Goal: Find specific page/section: Find specific page/section

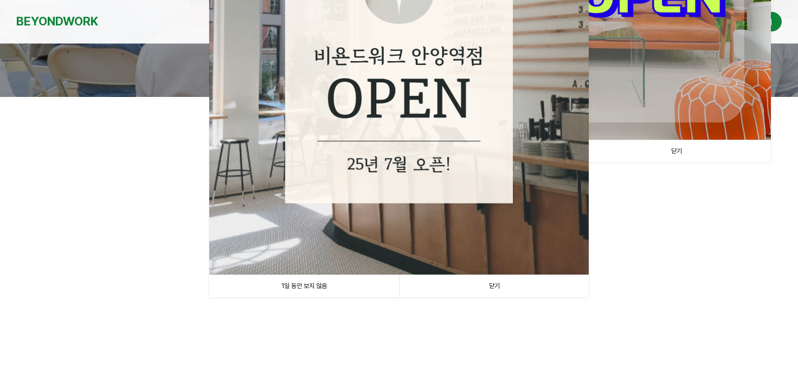
scroll to position [253, 0]
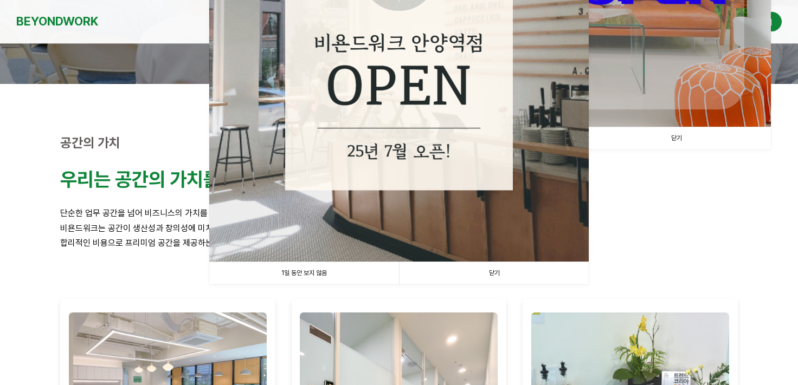
click at [507, 269] on link "닫기" at bounding box center [494, 273] width 190 height 22
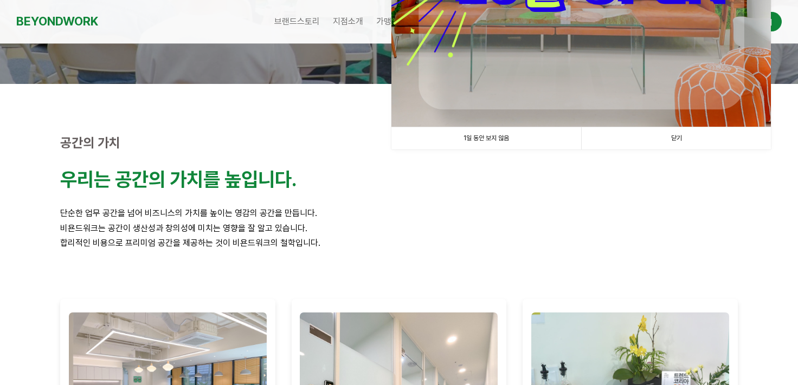
click at [508, 143] on link "1일 동안 보지 않음" at bounding box center [486, 138] width 190 height 22
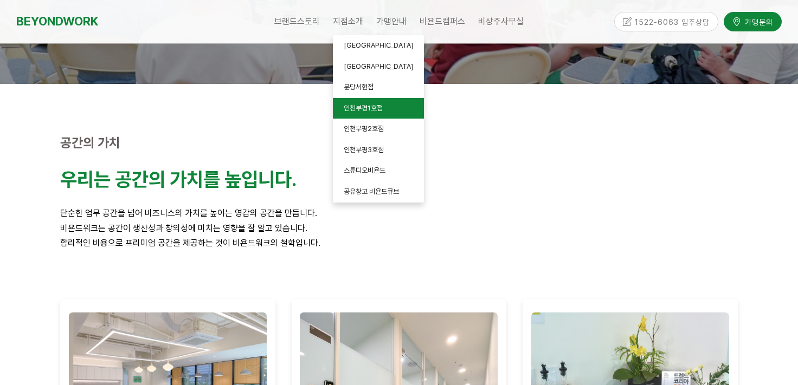
click at [360, 106] on span "인천부평1호점" at bounding box center [363, 108] width 39 height 8
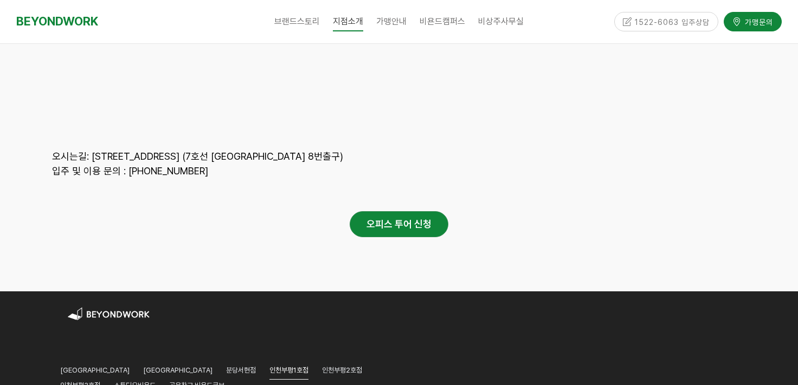
scroll to position [5041, 0]
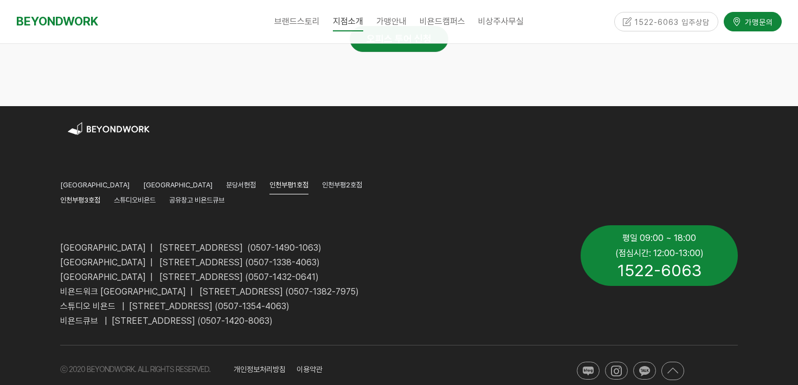
click at [100, 196] on span "인천부평3호점" at bounding box center [80, 200] width 40 height 8
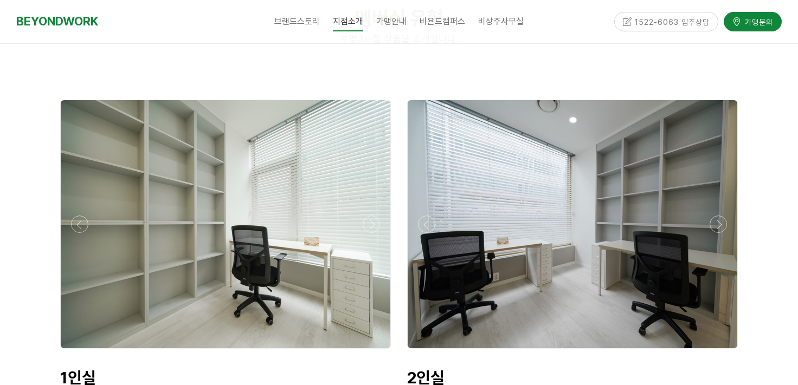
scroll to position [2609, 0]
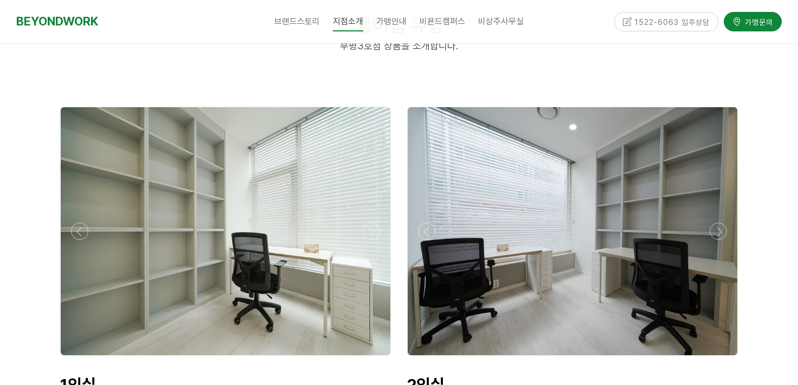
click at [717, 359] on div at bounding box center [572, 359] width 336 height 0
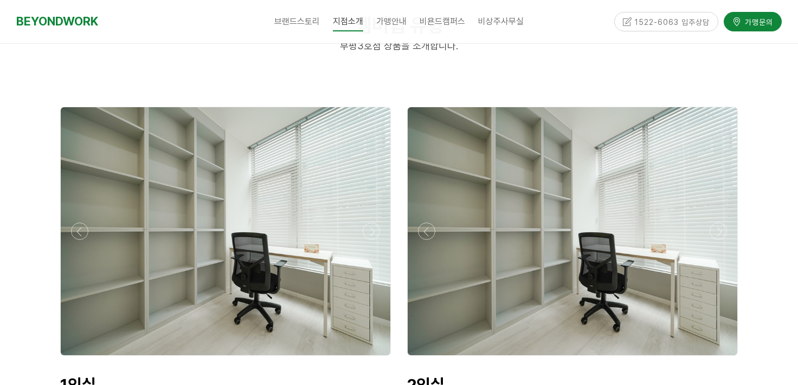
click at [717, 359] on div at bounding box center [572, 359] width 336 height 0
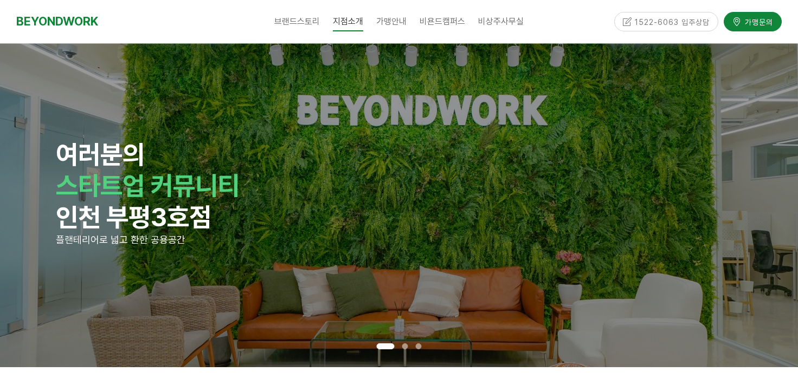
scroll to position [0, 0]
